Goal: Entertainment & Leisure: Consume media (video, audio)

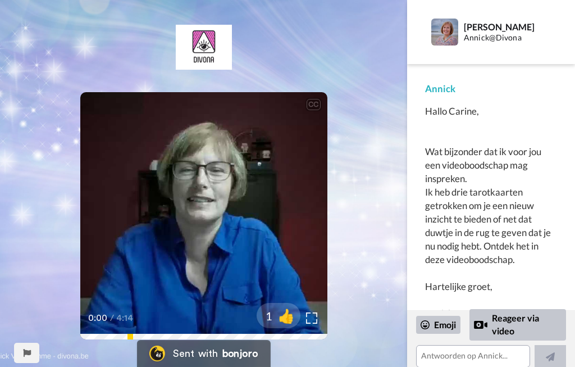
click at [203, 223] on icon at bounding box center [204, 216] width 28 height 28
click at [207, 211] on icon at bounding box center [204, 216] width 28 height 28
click at [216, 210] on icon at bounding box center [204, 216] width 28 height 28
click at [206, 205] on icon at bounding box center [204, 216] width 28 height 28
click at [198, 216] on icon at bounding box center [204, 216] width 28 height 28
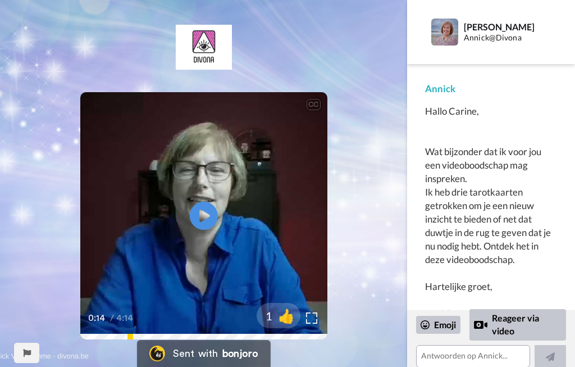
click at [194, 214] on icon at bounding box center [204, 216] width 28 height 28
click at [202, 213] on icon at bounding box center [204, 216] width 28 height 28
click at [195, 219] on icon at bounding box center [204, 216] width 28 height 28
click at [195, 225] on icon at bounding box center [204, 216] width 28 height 28
click at [204, 211] on icon at bounding box center [204, 216] width 28 height 28
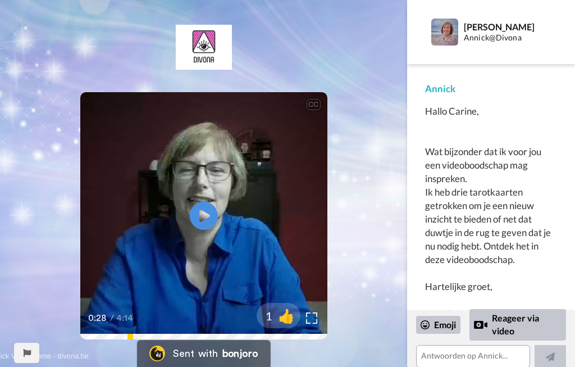
click at [199, 214] on icon "Play/Pause" at bounding box center [204, 215] width 28 height 51
click at [204, 207] on icon at bounding box center [204, 216] width 28 height 28
click at [10, 328] on div "CC Play/Pause Het is in jouw omheving ook, maar vooral in jou. 0:30 / 4:14 1 👍" at bounding box center [203, 190] width 407 height 331
click at [195, 203] on icon "Play/Pause" at bounding box center [204, 215] width 28 height 51
click at [195, 216] on icon at bounding box center [204, 216] width 28 height 28
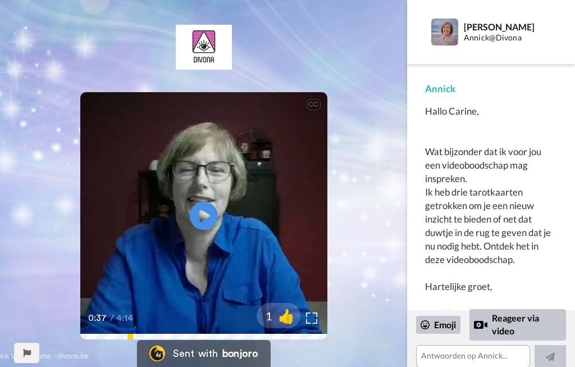
click at [206, 210] on icon at bounding box center [204, 216] width 28 height 28
click at [205, 204] on icon at bounding box center [204, 216] width 28 height 28
click at [204, 211] on icon at bounding box center [204, 216] width 28 height 28
click at [208, 190] on icon "Play/Pause" at bounding box center [204, 215] width 28 height 51
click at [202, 205] on icon at bounding box center [204, 216] width 28 height 28
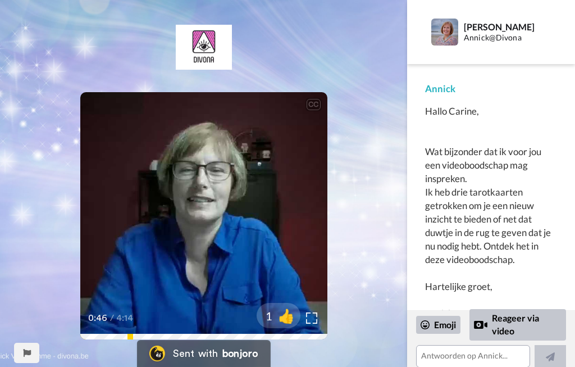
click at [209, 206] on icon at bounding box center [204, 216] width 28 height 28
click at [209, 216] on icon "Play/Pause" at bounding box center [204, 215] width 28 height 51
click at [191, 215] on icon at bounding box center [204, 216] width 28 height 28
click at [193, 202] on icon "Play/Pause" at bounding box center [204, 215] width 28 height 51
click at [201, 220] on icon "Play/Pause" at bounding box center [204, 215] width 28 height 51
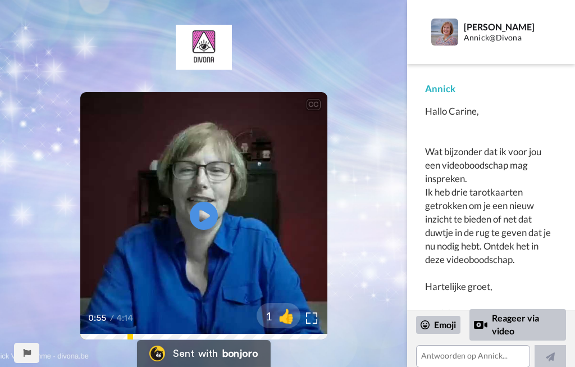
click at [206, 209] on icon at bounding box center [204, 216] width 28 height 28
click at [190, 194] on icon "Play/Pause" at bounding box center [204, 215] width 28 height 51
click at [197, 205] on icon at bounding box center [204, 216] width 28 height 28
click at [198, 218] on icon at bounding box center [204, 216] width 28 height 28
click at [201, 207] on icon at bounding box center [204, 216] width 28 height 28
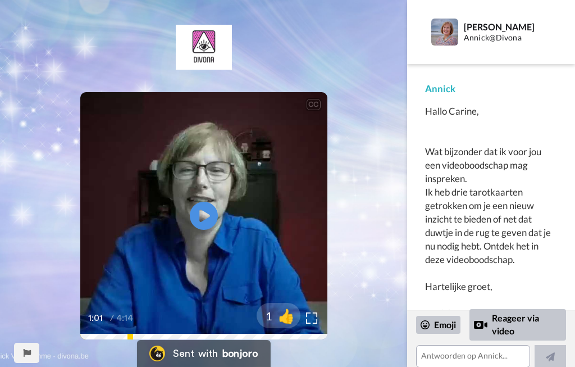
click at [207, 212] on icon at bounding box center [204, 216] width 28 height 28
click at [204, 200] on icon "Play/Pause" at bounding box center [204, 215] width 28 height 51
click at [203, 204] on icon at bounding box center [204, 216] width 28 height 28
click at [191, 202] on icon "Play/Pause" at bounding box center [204, 215] width 28 height 51
click at [206, 211] on icon at bounding box center [204, 216] width 28 height 28
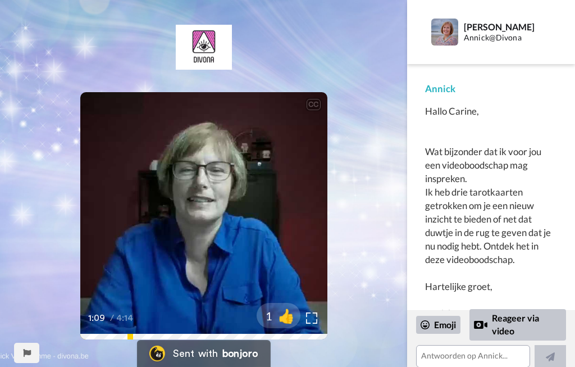
click at [203, 211] on icon at bounding box center [204, 216] width 28 height 28
click at [198, 214] on icon at bounding box center [204, 216] width 28 height 28
click at [202, 197] on icon "Play/Pause" at bounding box center [204, 215] width 28 height 51
click at [201, 215] on icon "Play/Pause" at bounding box center [204, 215] width 28 height 51
click at [195, 199] on icon "Play/Pause" at bounding box center [204, 215] width 28 height 51
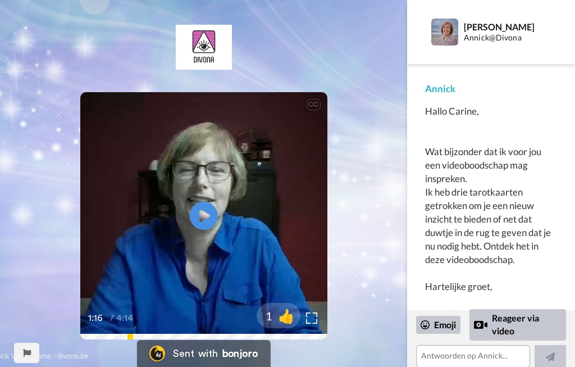
click at [193, 209] on icon at bounding box center [204, 216] width 28 height 28
click at [207, 208] on icon at bounding box center [204, 216] width 28 height 28
click at [204, 211] on icon at bounding box center [204, 216] width 28 height 28
click at [201, 200] on icon "Play/Pause" at bounding box center [204, 215] width 28 height 51
click at [211, 213] on icon at bounding box center [204, 216] width 28 height 28
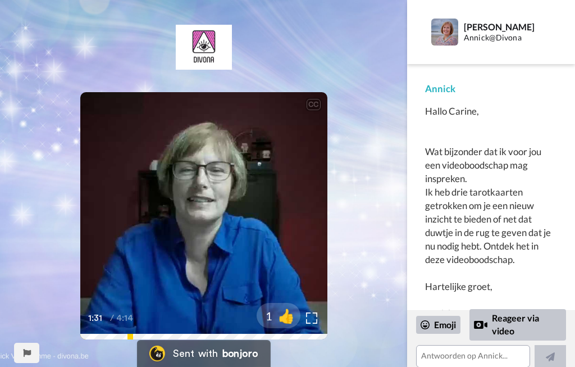
click at [204, 199] on icon "Play/Pause" at bounding box center [204, 215] width 28 height 51
click at [204, 218] on icon "Play/Pause" at bounding box center [204, 215] width 28 height 51
click at [204, 203] on icon at bounding box center [204, 216] width 28 height 28
click at [203, 205] on icon at bounding box center [204, 216] width 28 height 28
click at [218, 199] on icon "Play/Pause" at bounding box center [204, 215] width 28 height 51
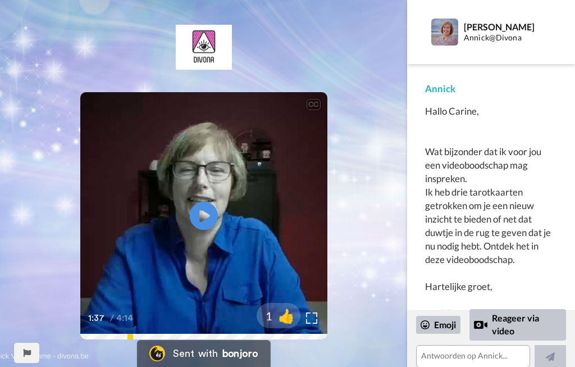
click at [209, 214] on icon at bounding box center [204, 216] width 28 height 28
click at [196, 190] on icon "Play/Pause" at bounding box center [204, 215] width 28 height 51
click at [199, 207] on icon at bounding box center [204, 216] width 28 height 28
click at [203, 196] on icon "Play/Pause" at bounding box center [204, 215] width 28 height 51
click at [204, 215] on icon "Play/Pause" at bounding box center [204, 215] width 28 height 51
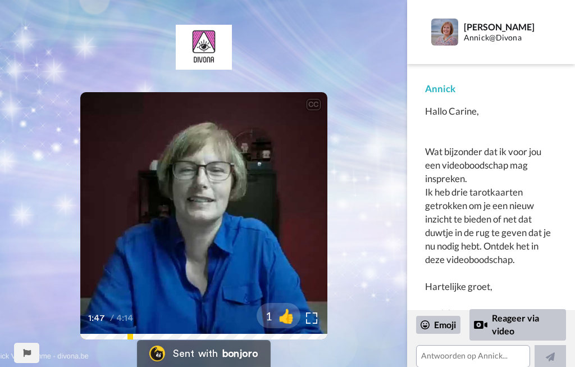
click at [202, 210] on icon at bounding box center [204, 216] width 28 height 28
click at [207, 223] on icon at bounding box center [204, 216] width 28 height 28
click at [196, 205] on icon at bounding box center [204, 216] width 28 height 28
click at [205, 234] on icon "Play/Pause" at bounding box center [204, 215] width 28 height 51
click at [203, 191] on icon "Play/Pause" at bounding box center [204, 215] width 28 height 51
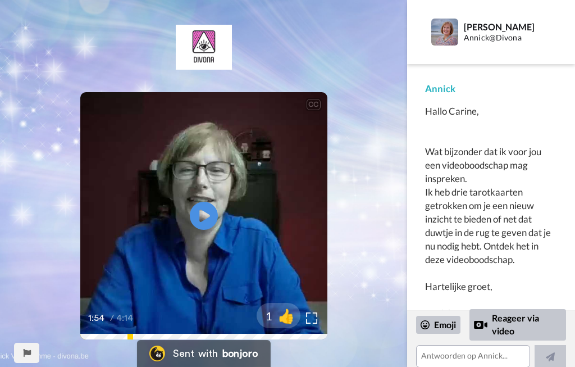
click at [212, 216] on icon at bounding box center [204, 216] width 28 height 28
click at [214, 190] on icon "Play/Pause" at bounding box center [204, 215] width 28 height 51
click at [179, 328] on div "2:10 / 4:14" at bounding box center [203, 322] width 247 height 24
click at [188, 331] on div "2:11 / 4:14" at bounding box center [203, 322] width 247 height 24
click at [186, 330] on div "2:11 / 4:14" at bounding box center [203, 322] width 247 height 24
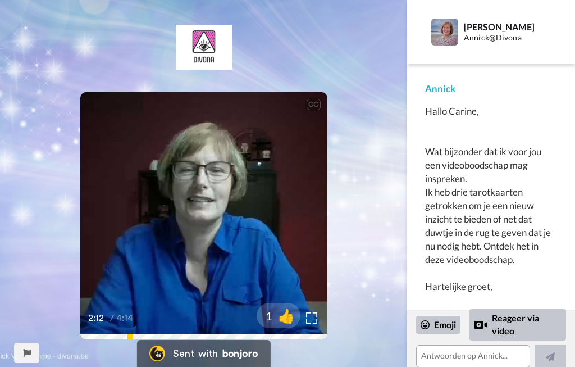
click at [181, 332] on div "2:12 / 4:14" at bounding box center [203, 322] width 247 height 24
click at [134, 330] on div "2:12 / 4:14" at bounding box center [203, 322] width 247 height 24
click at [178, 331] on div "0:53 / 4:14" at bounding box center [203, 322] width 247 height 24
click at [168, 331] on div "0:53 / 4:14" at bounding box center [203, 322] width 247 height 24
click at [164, 332] on div "0:56 / 4:14" at bounding box center [203, 322] width 247 height 24
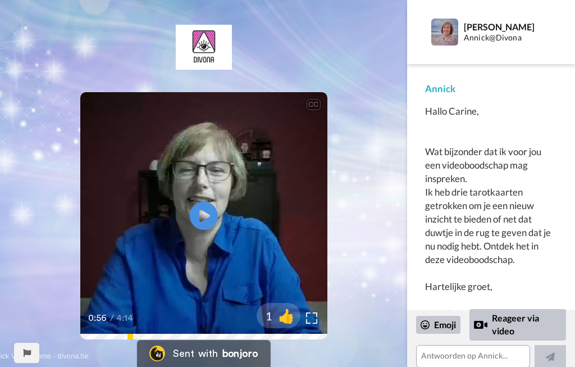
click at [147, 333] on div "0:56 / 4:14" at bounding box center [203, 322] width 247 height 24
click at [211, 301] on span "Het is niet omdat het niet heel verantwoordelijk is dat jij niet zou kunnen hel…" at bounding box center [203, 296] width 235 height 25
click at [206, 207] on icon at bounding box center [204, 216] width 28 height 28
click at [205, 212] on icon at bounding box center [204, 216] width 28 height 28
click at [217, 195] on icon "Play/Pause" at bounding box center [204, 215] width 28 height 51
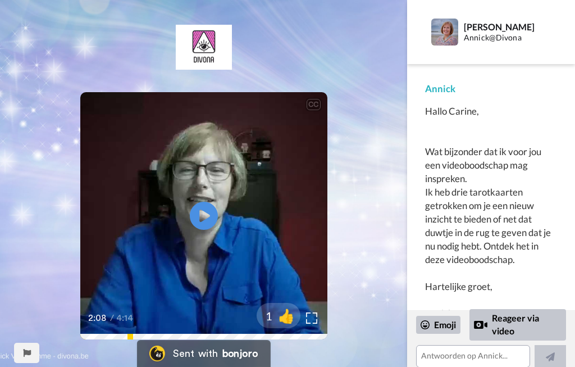
click at [209, 215] on icon "Play/Pause" at bounding box center [204, 215] width 28 height 51
click at [211, 203] on icon at bounding box center [204, 216] width 28 height 28
click at [184, 318] on div "2:16 / 4:14" at bounding box center [203, 322] width 247 height 24
click at [185, 326] on div "2:16 / 4:14" at bounding box center [203, 322] width 247 height 24
click at [202, 203] on icon at bounding box center [204, 216] width 28 height 28
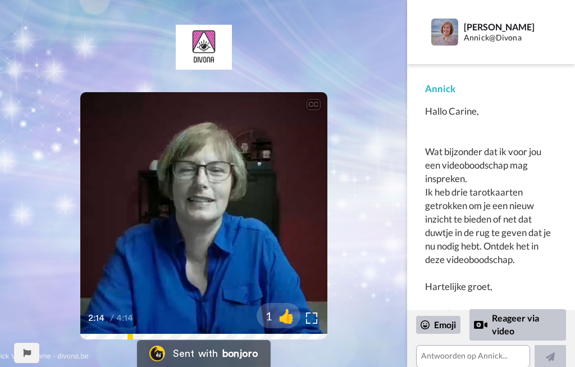
click at [176, 317] on div "2:14 / 4:14" at bounding box center [203, 322] width 247 height 24
click at [173, 326] on div "2:14 / 4:14" at bounding box center [203, 322] width 247 height 24
click at [189, 332] on div "2:15 / 4:14" at bounding box center [203, 322] width 247 height 24
click at [182, 326] on div "2:16 / 4:14" at bounding box center [203, 322] width 247 height 24
click at [327, 316] on div "2:17 / 4:14" at bounding box center [203, 322] width 247 height 24
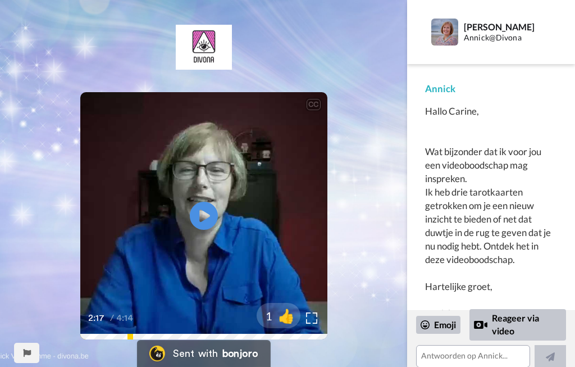
click at [315, 318] on img at bounding box center [311, 317] width 11 height 11
click at [202, 324] on div "1:56 / 4:14" at bounding box center [203, 322] width 247 height 24
click at [209, 213] on icon at bounding box center [204, 216] width 28 height 28
